Goal: Find specific page/section: Find specific page/section

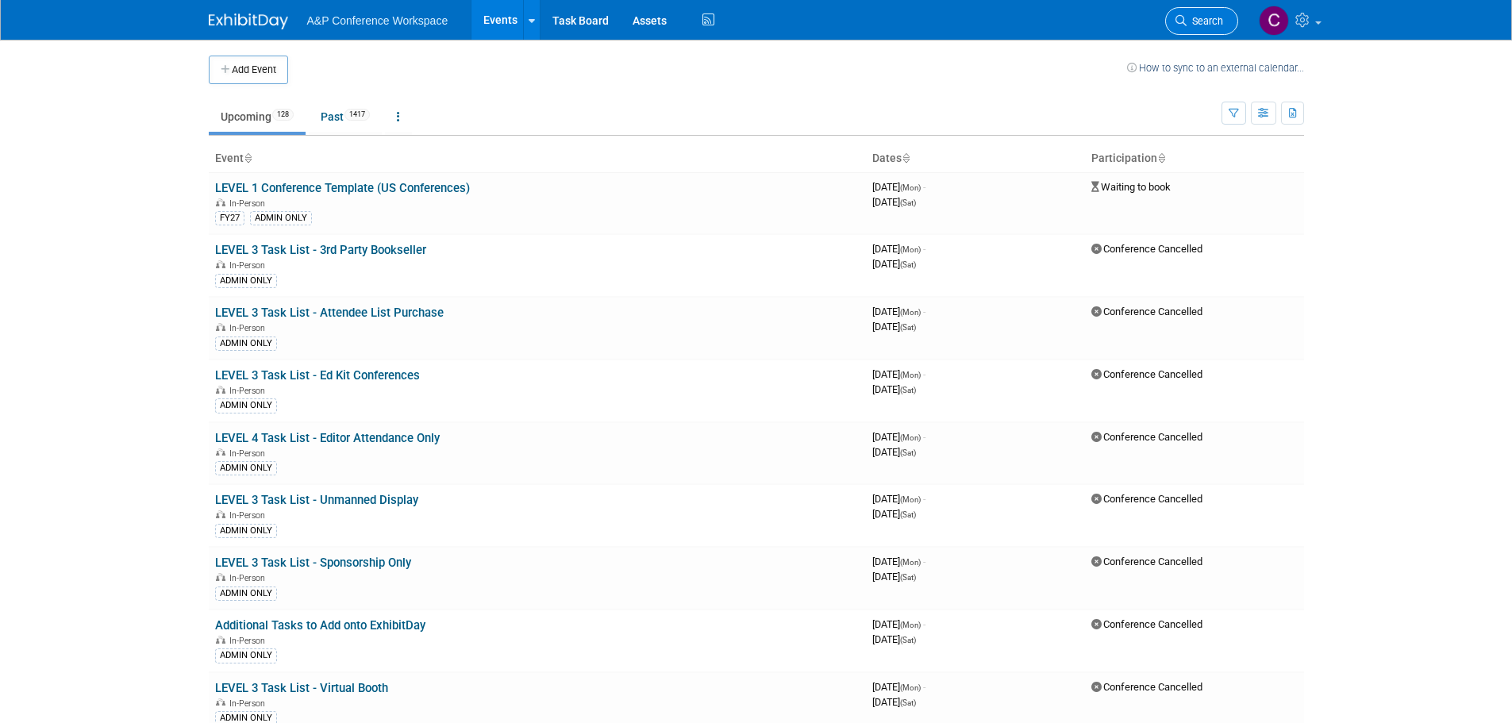
click at [1204, 12] on link "Search" at bounding box center [1201, 21] width 73 height 28
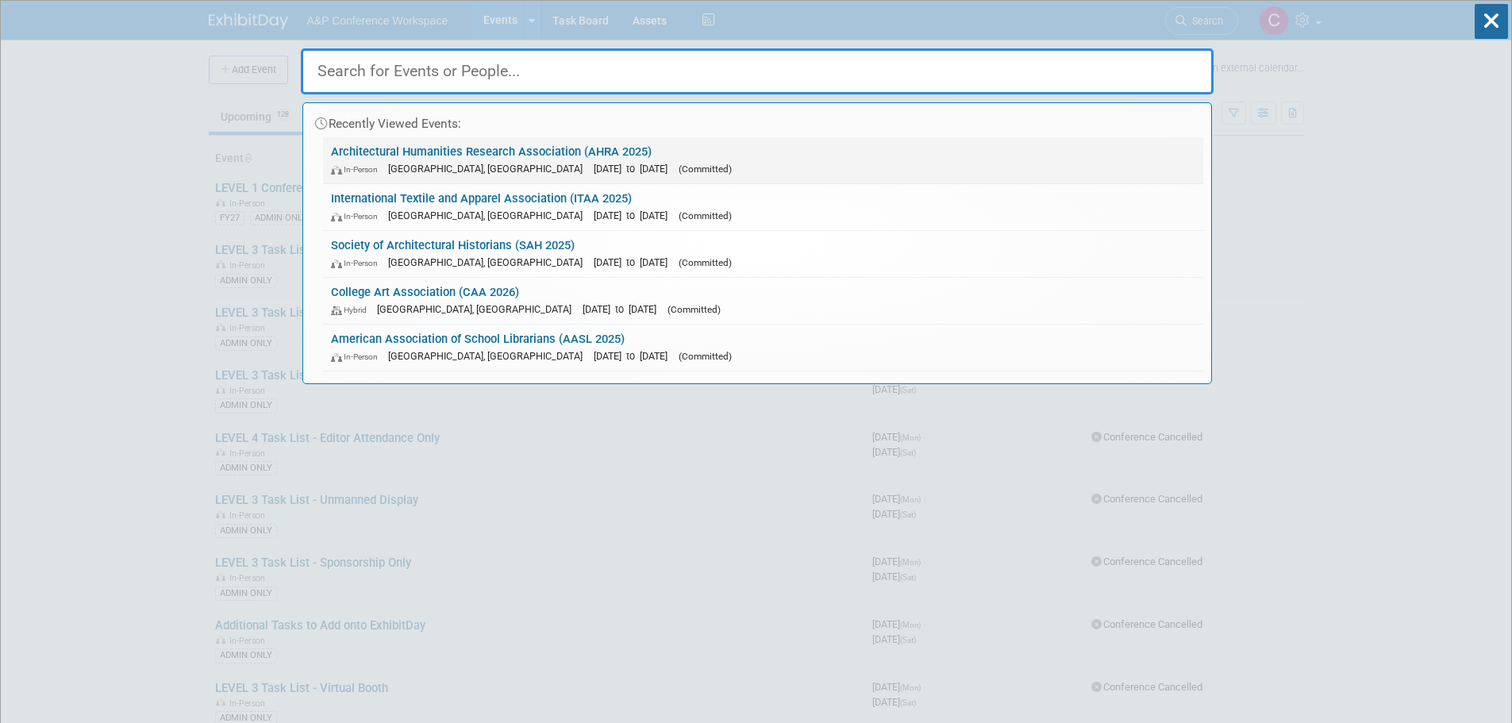
click at [688, 165] on span "(Committed)" at bounding box center [704, 168] width 53 height 11
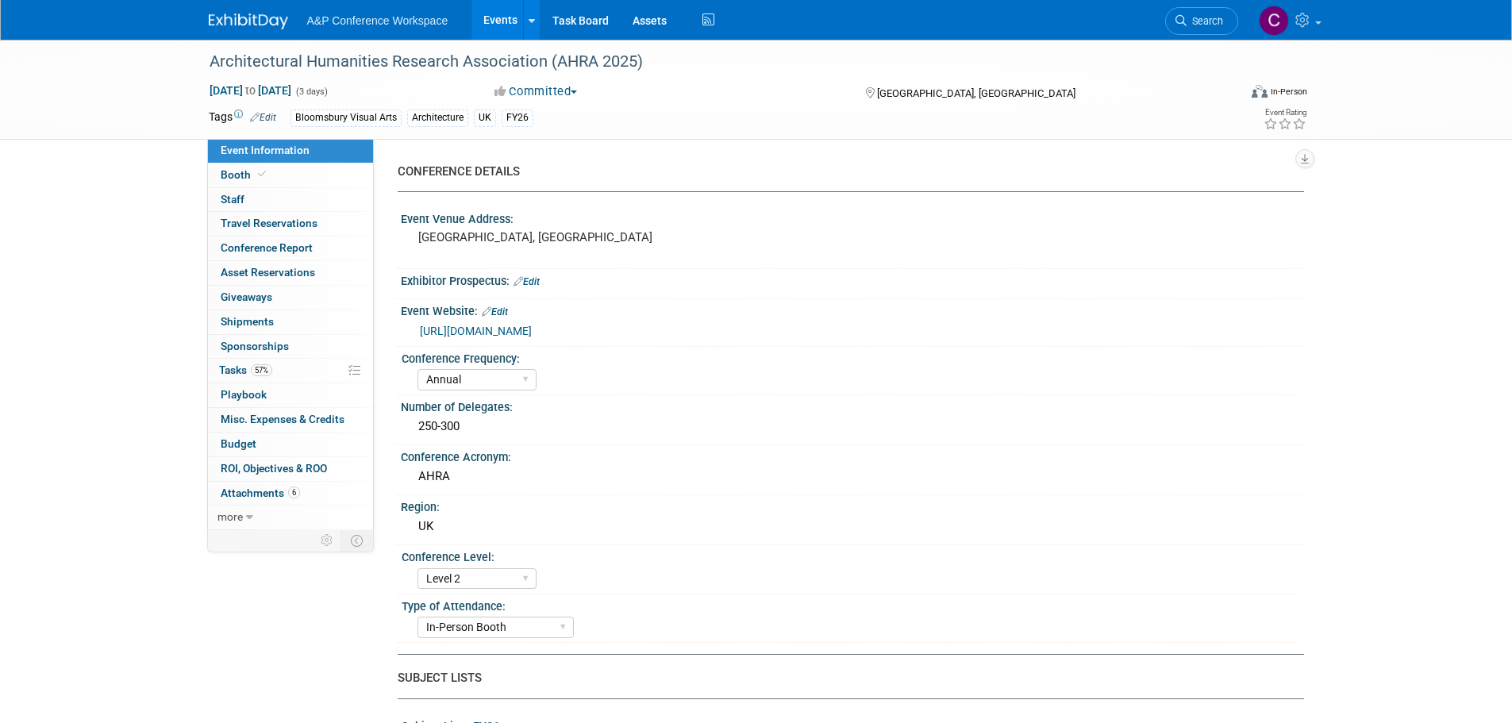
select select "Annual"
select select "Level 2"
select select "In-Person Booth"
select select "Architecture"
select select "Bloomsbury Visual Arts"
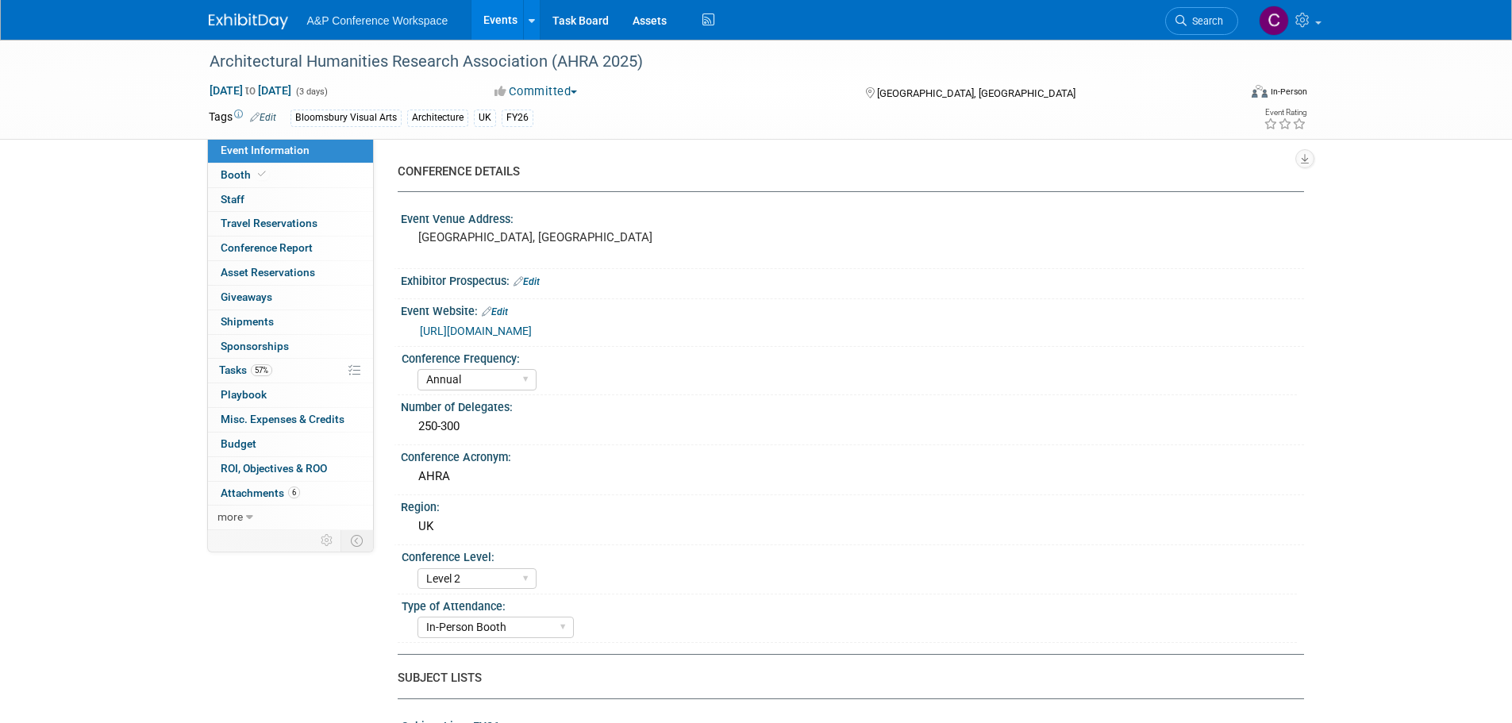
select select "Matt Hambridge"
select select "Carly Bull"
select select "Jack Solloway"
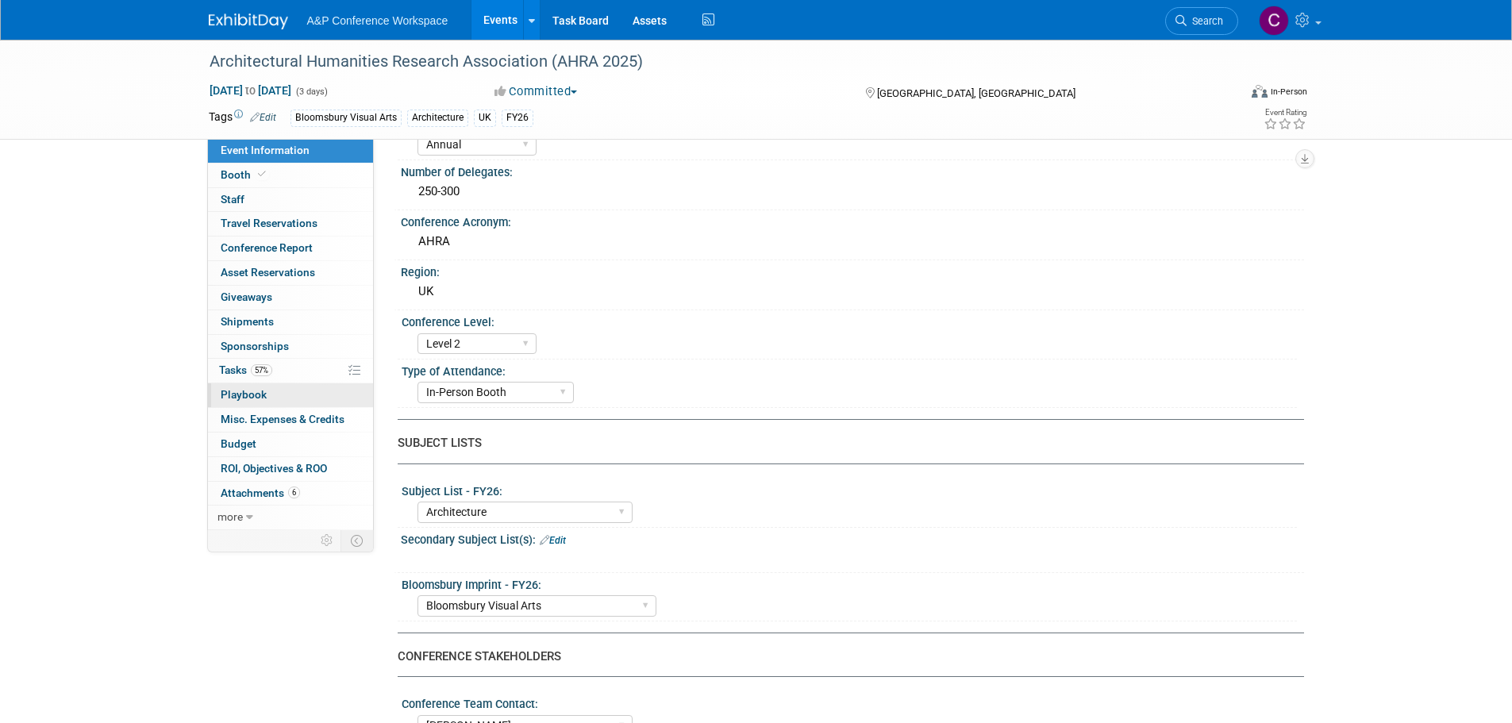
scroll to position [238, 0]
click at [279, 371] on link "57% Tasks 57%" at bounding box center [290, 371] width 165 height 24
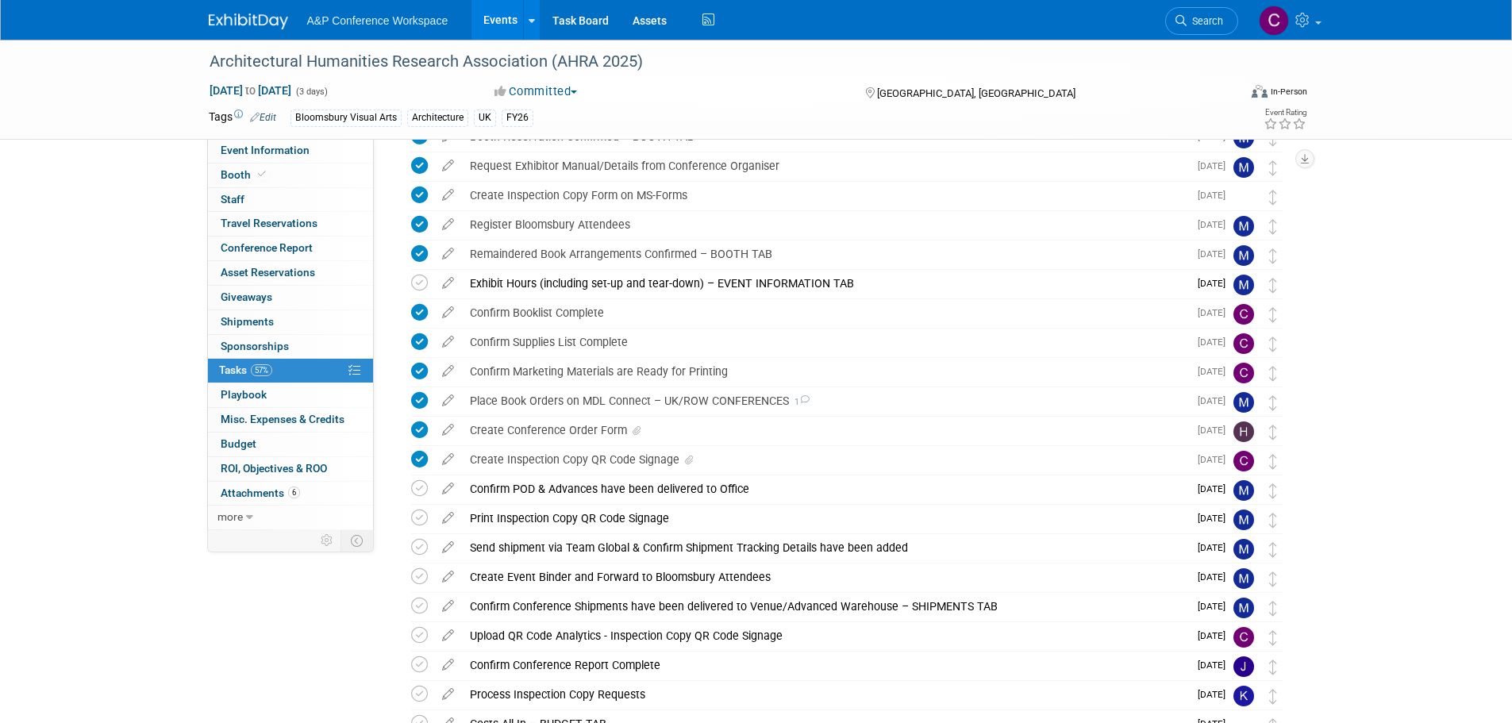
scroll to position [159, 0]
